Goal: Information Seeking & Learning: Learn about a topic

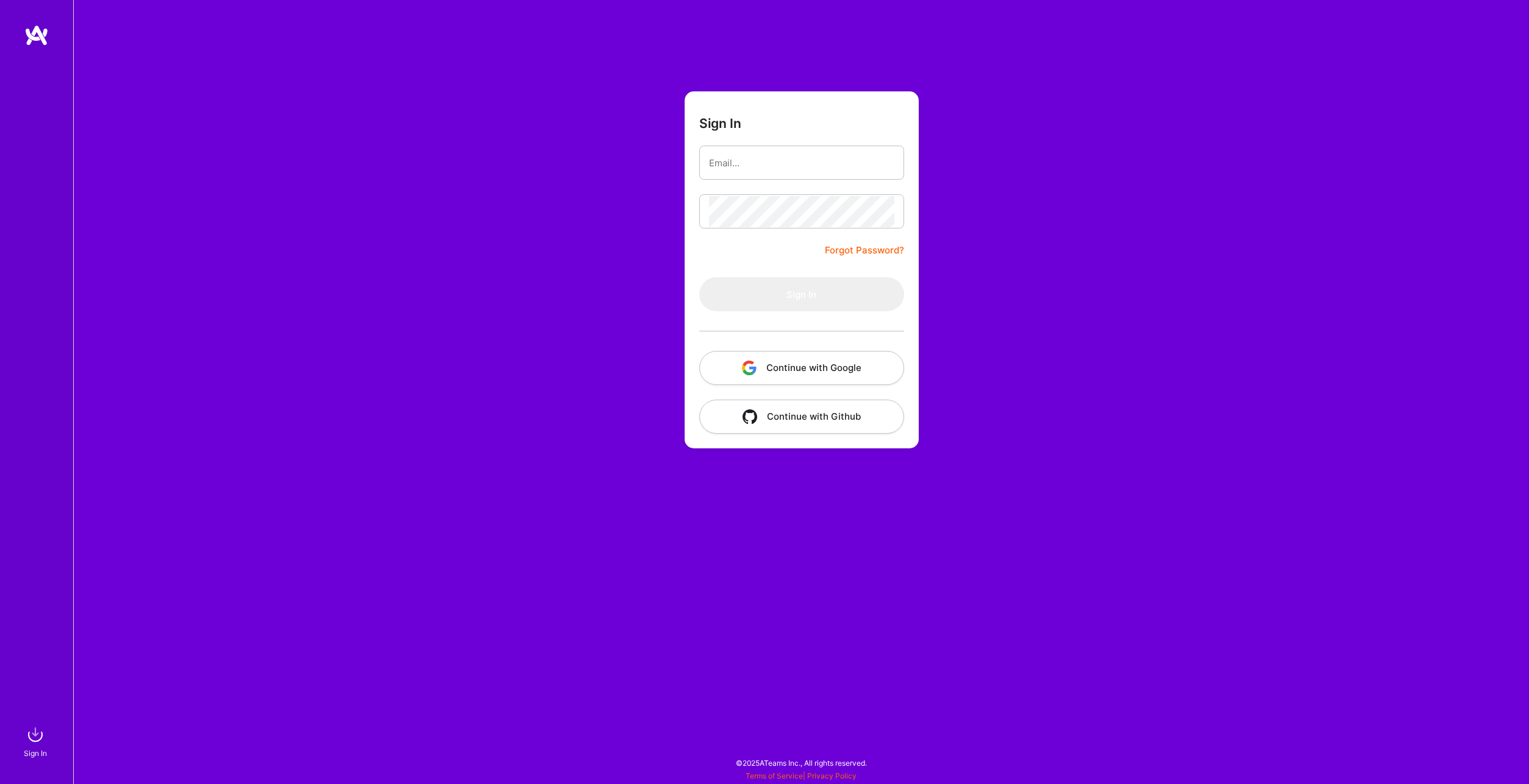
click at [834, 364] on button "Continue with Google" at bounding box center [802, 368] width 205 height 34
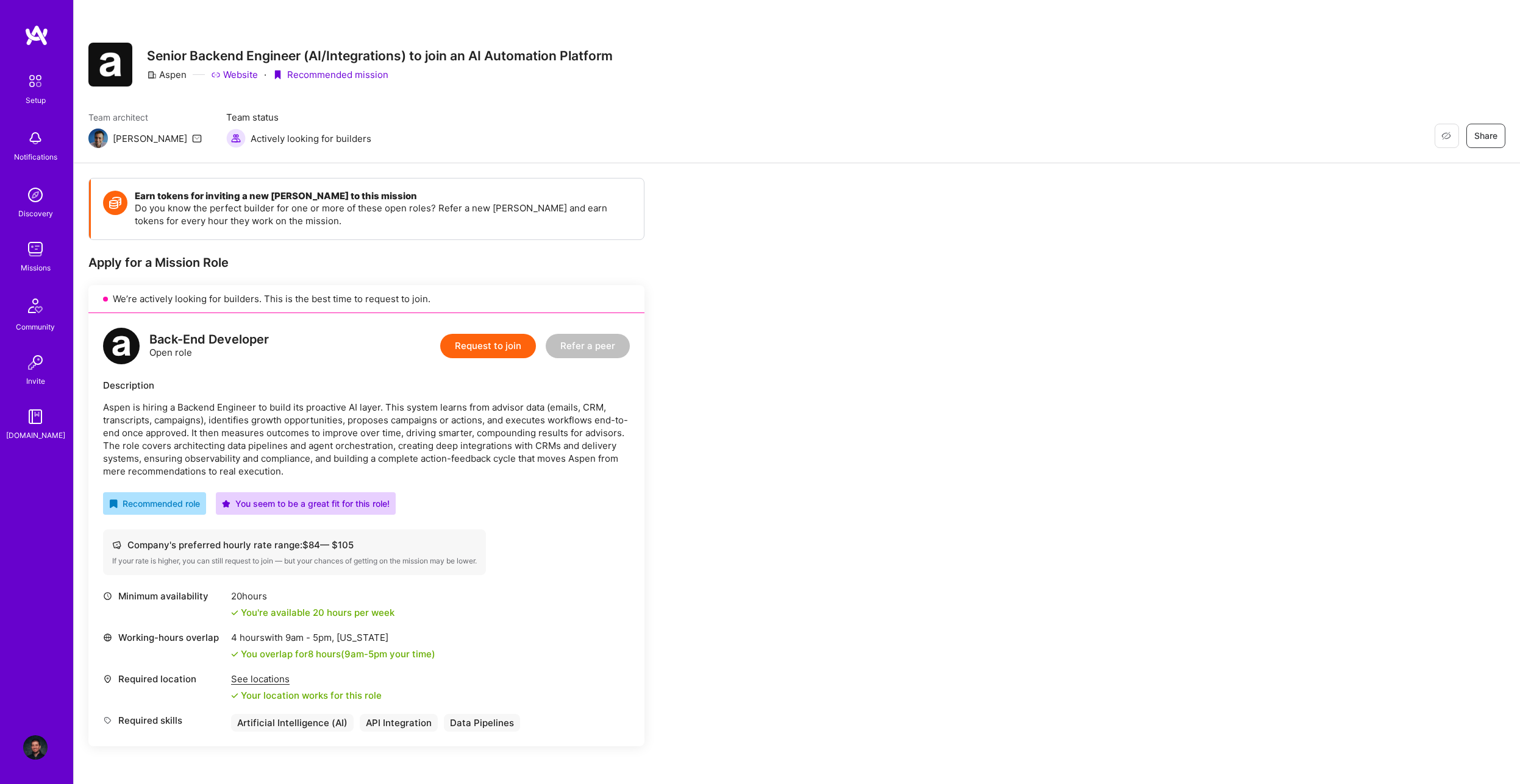
click at [1131, 597] on div "Earn tokens for inviting a new [PERSON_NAME] to this mission Do you know the pe…" at bounding box center [797, 624] width 1446 height 923
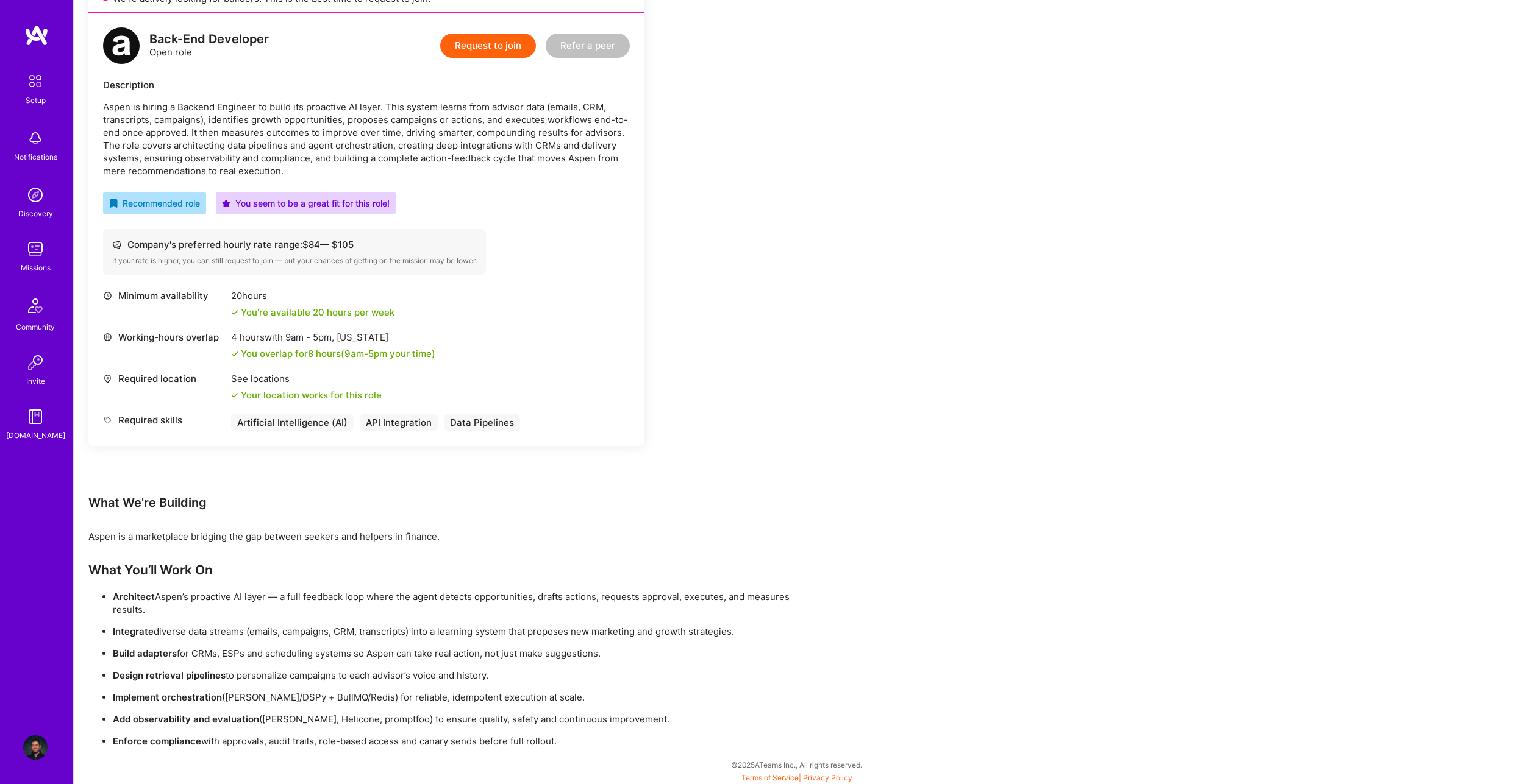
scroll to position [303, 0]
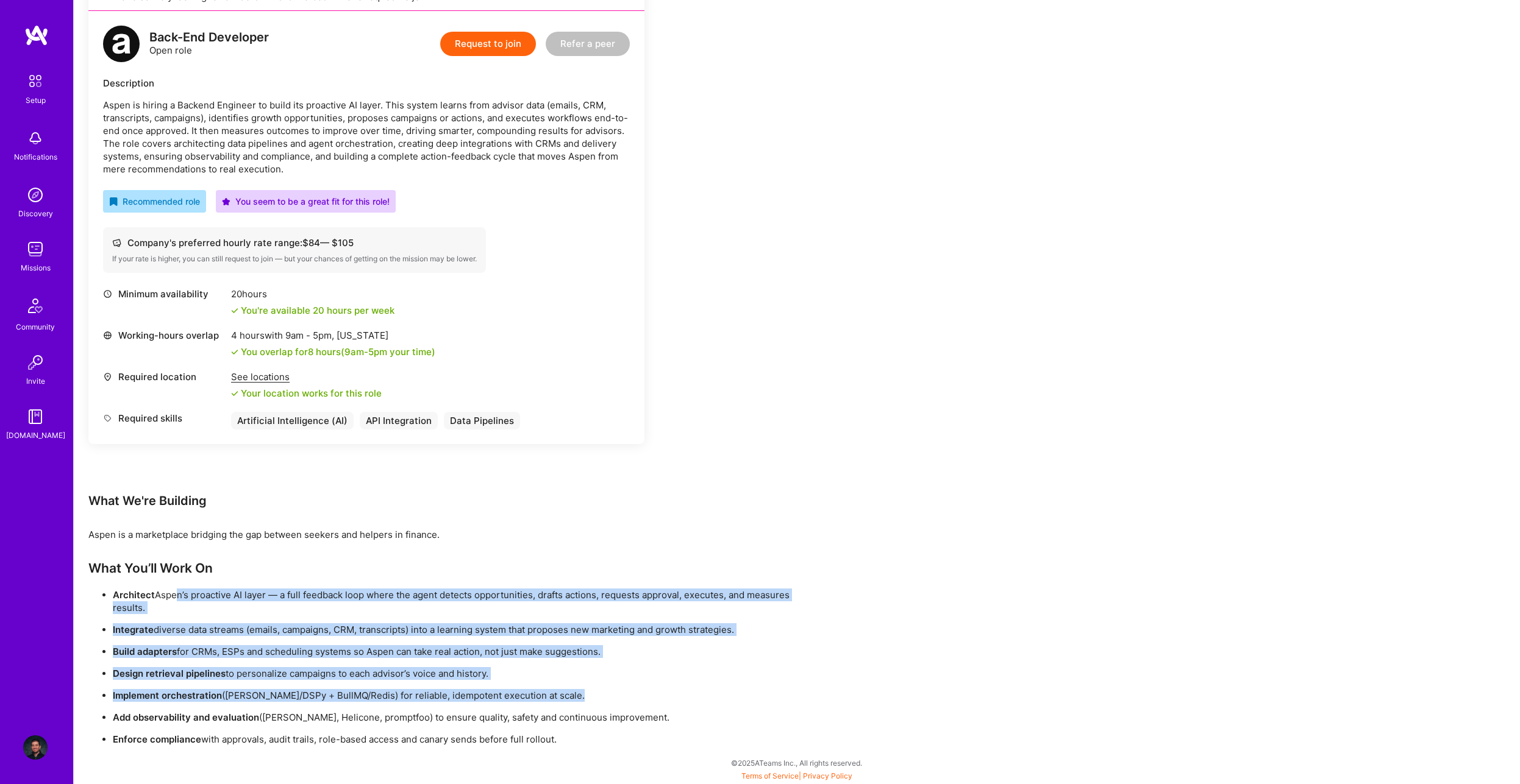
drag, startPoint x: 170, startPoint y: 597, endPoint x: 616, endPoint y: 704, distance: 458.7
click at [616, 704] on ul "Architect [PERSON_NAME]’s proactive AI layer — a full feedback loop where the a…" at bounding box center [454, 667] width 731 height 157
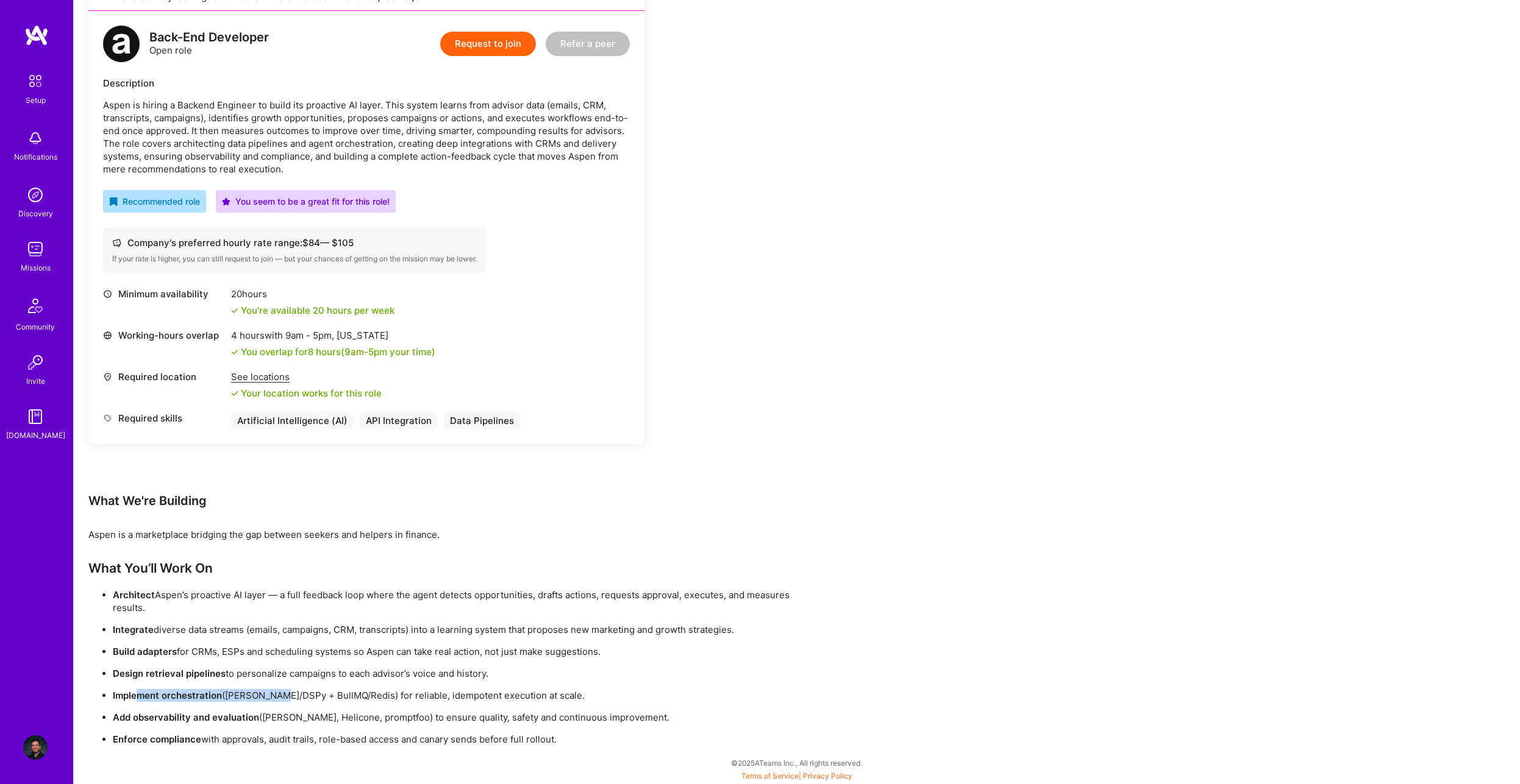
drag, startPoint x: 140, startPoint y: 696, endPoint x: 272, endPoint y: 698, distance: 132.0
click at [272, 698] on p "Implement orchestration (e.g. LangGraph/DSPy + BullMQ/Redis) for reliable, idem…" at bounding box center [466, 695] width 707 height 13
click at [256, 724] on p "Add observability and evaluation (e.g. Langfuse, Helicone, promptfoo) to ensure…" at bounding box center [466, 717] width 707 height 13
click at [346, 693] on p "Implement orchestration (e.g. LangGraph/DSPy + BullMQ/Redis) for reliable, idem…" at bounding box center [466, 695] width 707 height 13
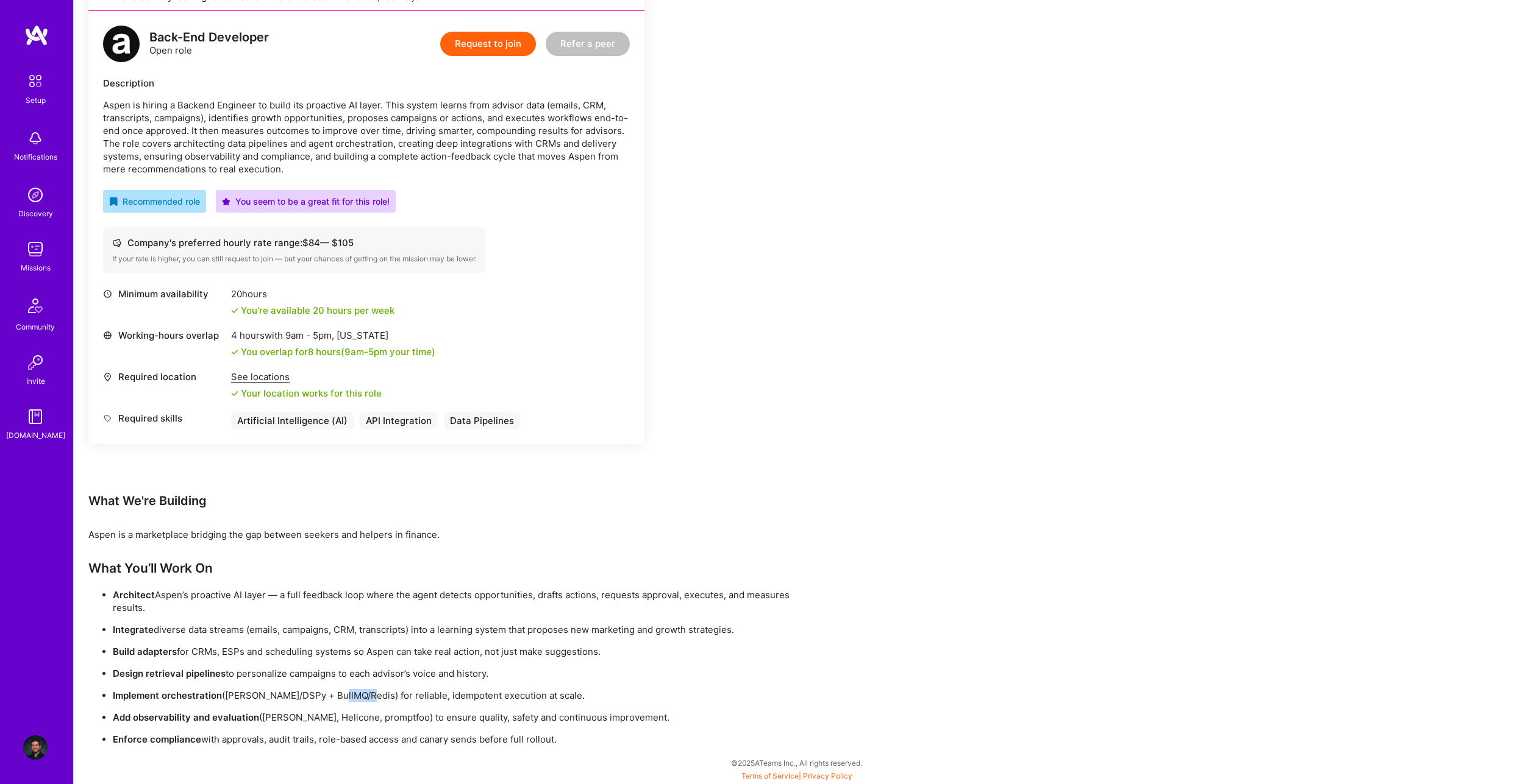
copy p "BullMQ"
click at [260, 696] on p "Implement orchestration (e.g. LangGraph/DSPy + BullMQ/Redis) for reliable, idem…" at bounding box center [466, 695] width 707 height 13
click at [318, 697] on p "Implement orchestration (e.g. LangGraph/DSPy + BullMQ/Redis) for reliable, idem…" at bounding box center [466, 695] width 707 height 13
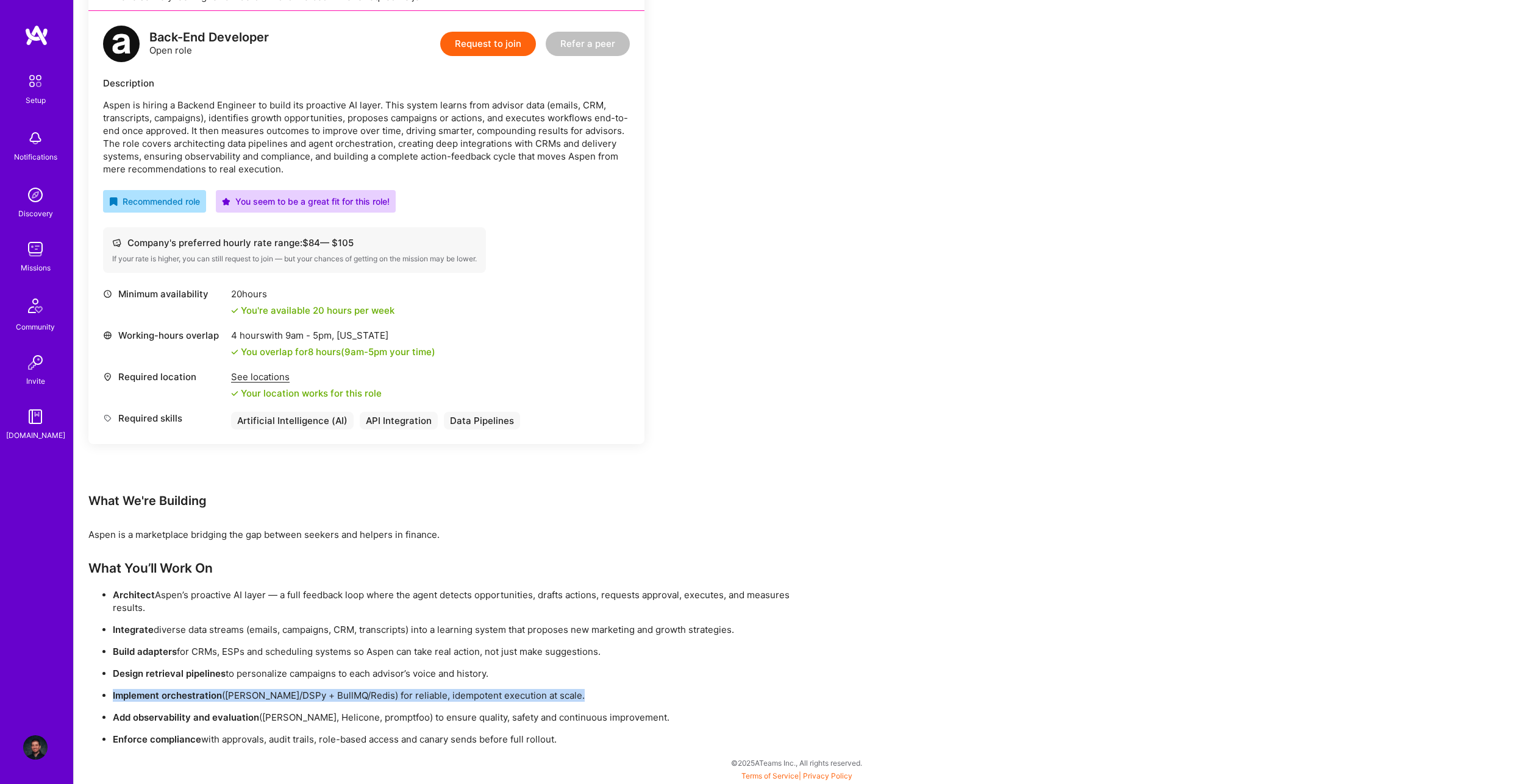
click at [305, 697] on p "Implement orchestration (e.g. LangGraph/DSPy + BullMQ/Redis) for reliable, idem…" at bounding box center [466, 695] width 707 height 13
click at [689, 397] on div "Earn tokens for inviting a new [PERSON_NAME] to this mission Do you know the pe…" at bounding box center [454, 311] width 731 height 871
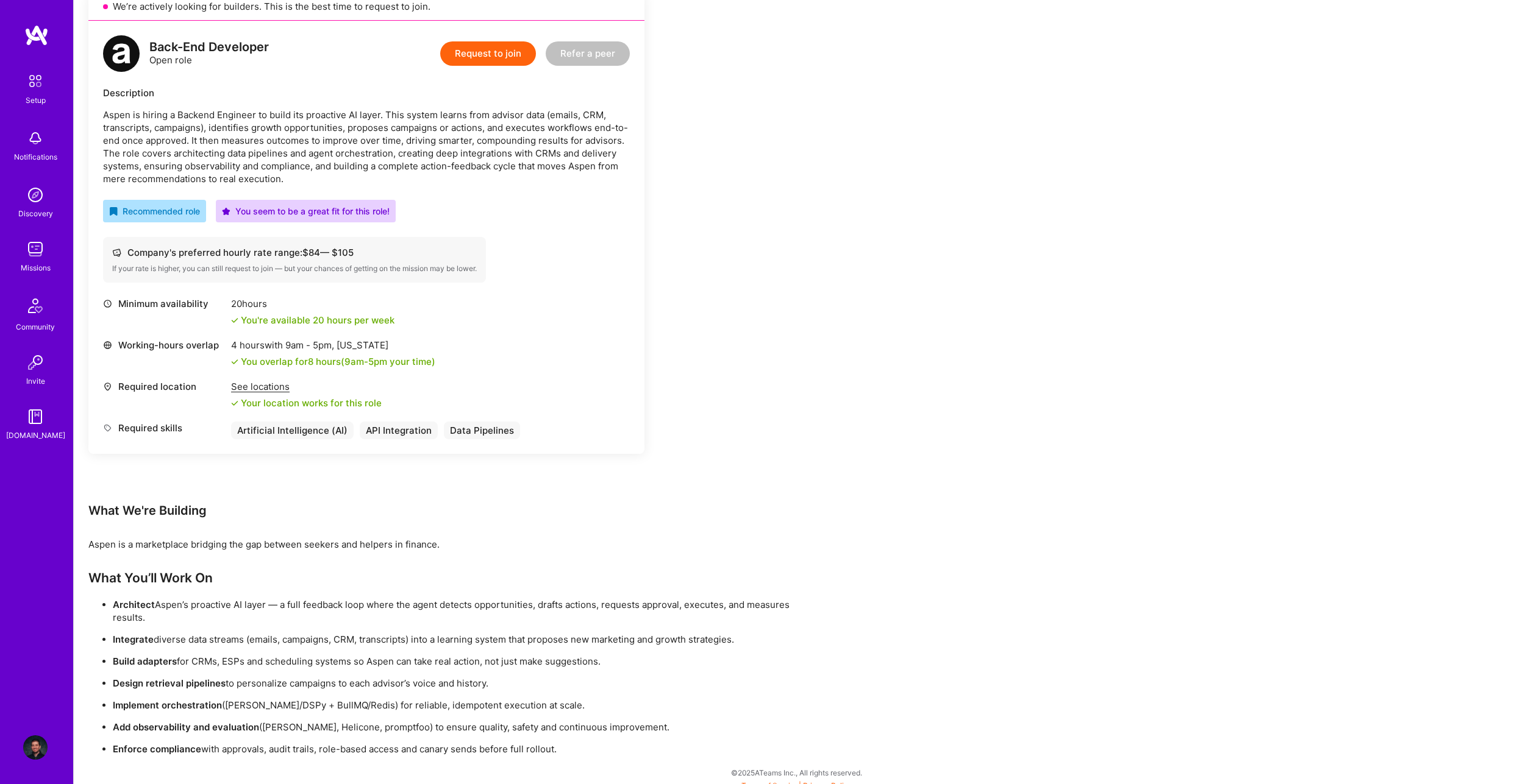
scroll to position [0, 0]
